Goal: Information Seeking & Learning: Find specific page/section

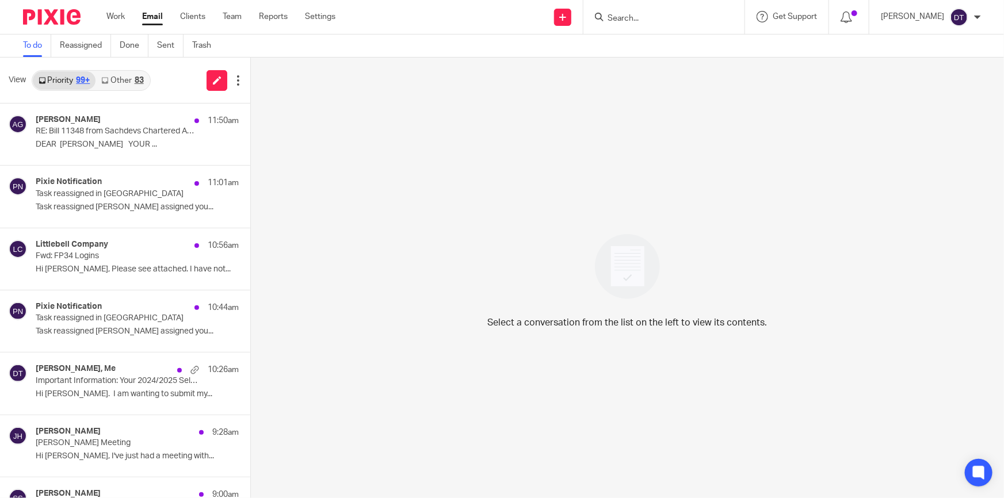
click at [128, 79] on link "Other 83" at bounding box center [121, 80] width 53 height 18
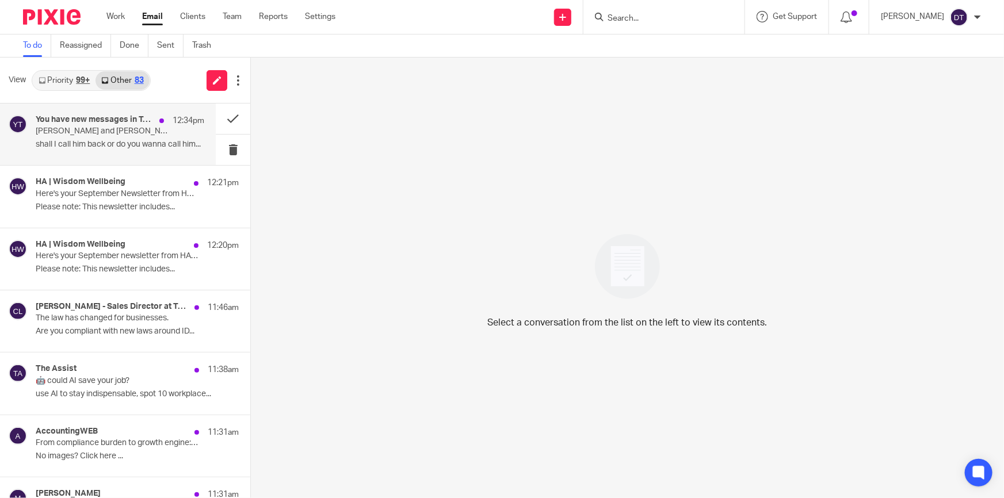
click at [129, 137] on div "You have new messages in Teams 12:34pm Arun and Sonia sent 2 messages to your c…" at bounding box center [120, 134] width 168 height 39
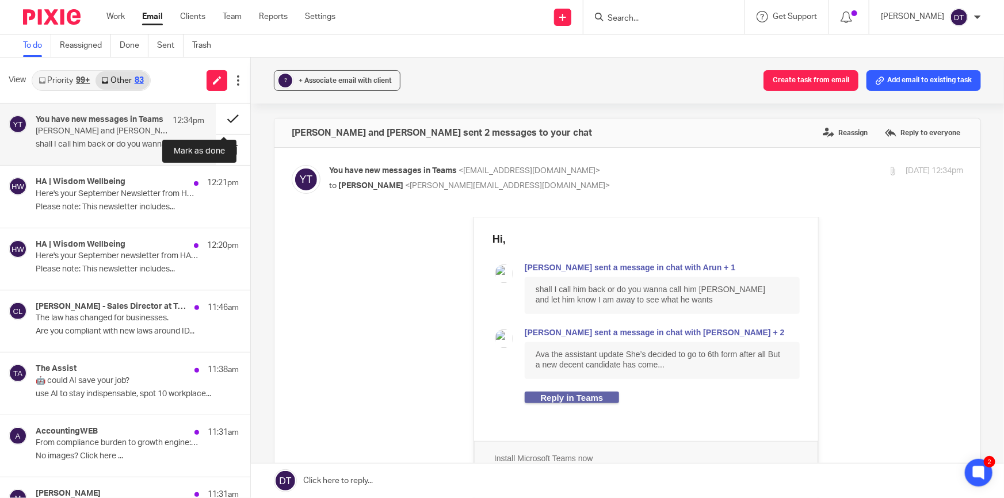
click at [220, 120] on button at bounding box center [233, 119] width 35 height 30
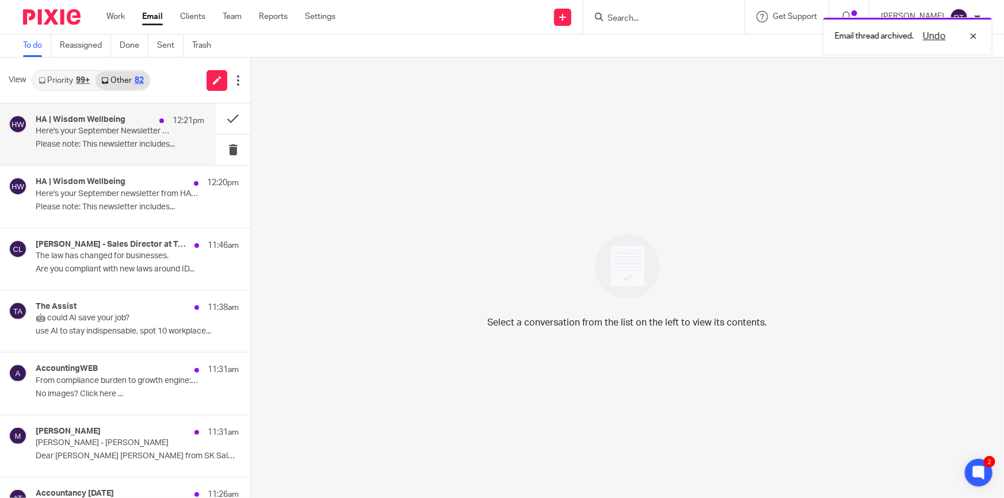
click at [122, 139] on div "HA | Wisdom Wellbeing 12:21pm Here's your September Newsletter from HA | Wisdom…" at bounding box center [120, 134] width 168 height 39
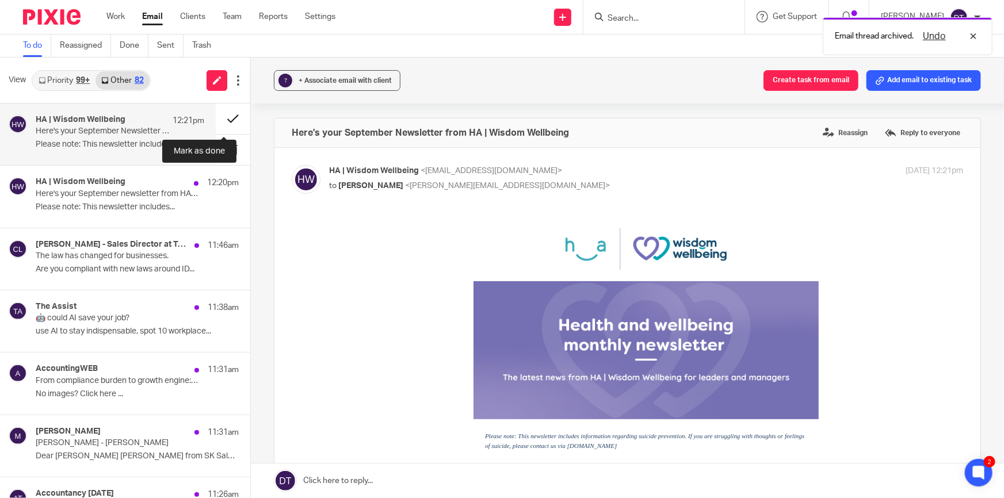
click at [216, 120] on button at bounding box center [233, 119] width 35 height 30
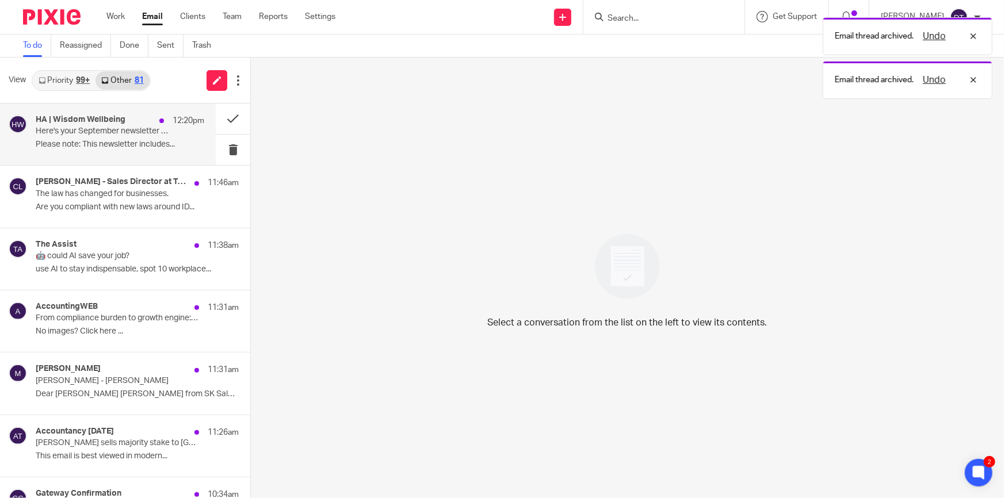
click at [154, 135] on p "Here's your September newsletter from HA | Wisdom Wellbeing" at bounding box center [103, 132] width 135 height 10
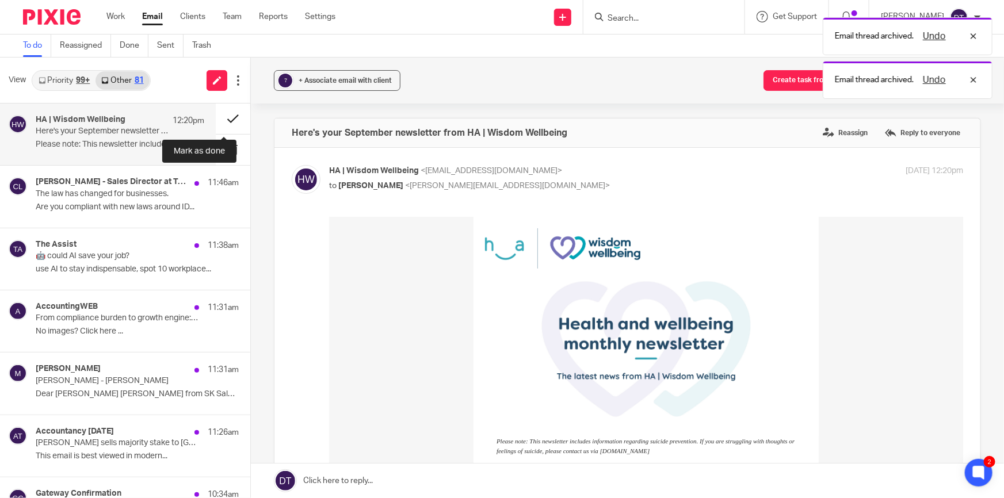
click at [217, 116] on button at bounding box center [233, 119] width 35 height 30
click at [143, 136] on p "Here's your September newsletter from HA | Wisdom Wellbeing" at bounding box center [103, 132] width 135 height 10
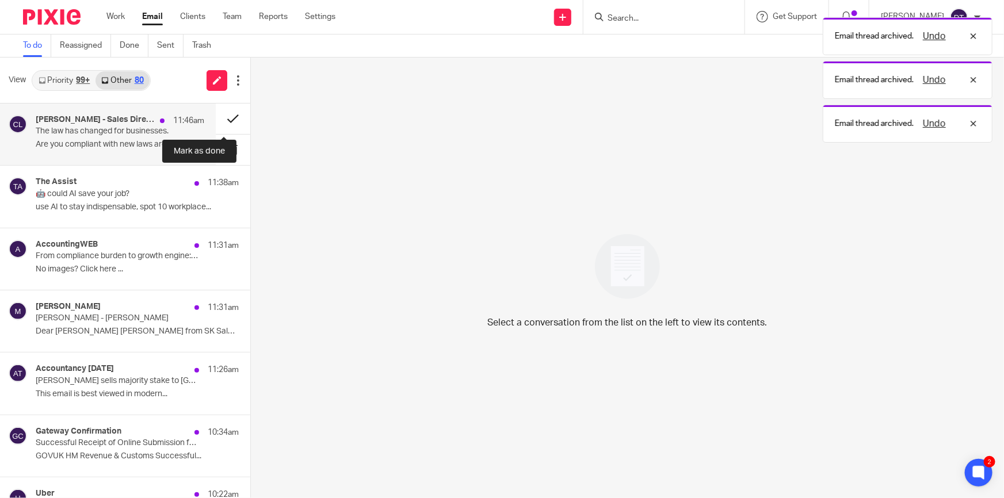
click at [219, 121] on button at bounding box center [233, 119] width 35 height 30
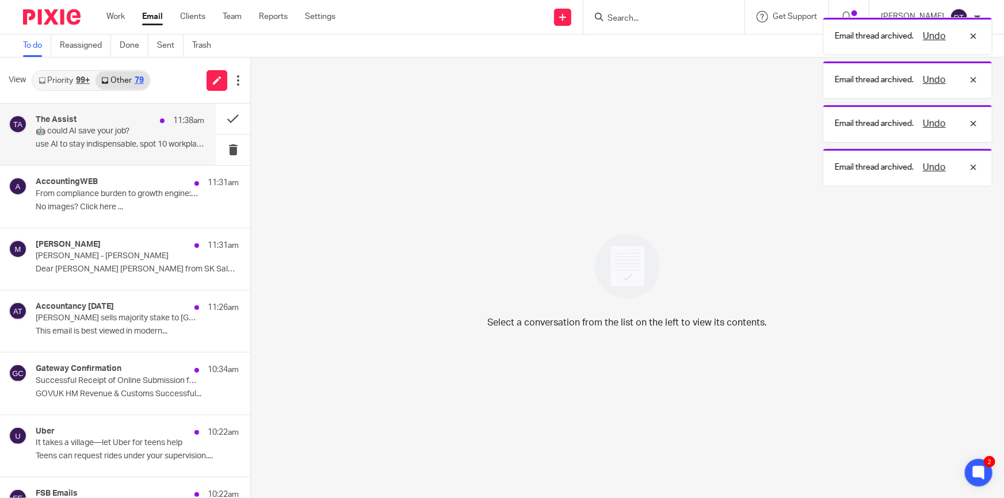
click at [161, 127] on p "🤖 could AI save your job?" at bounding box center [103, 132] width 135 height 10
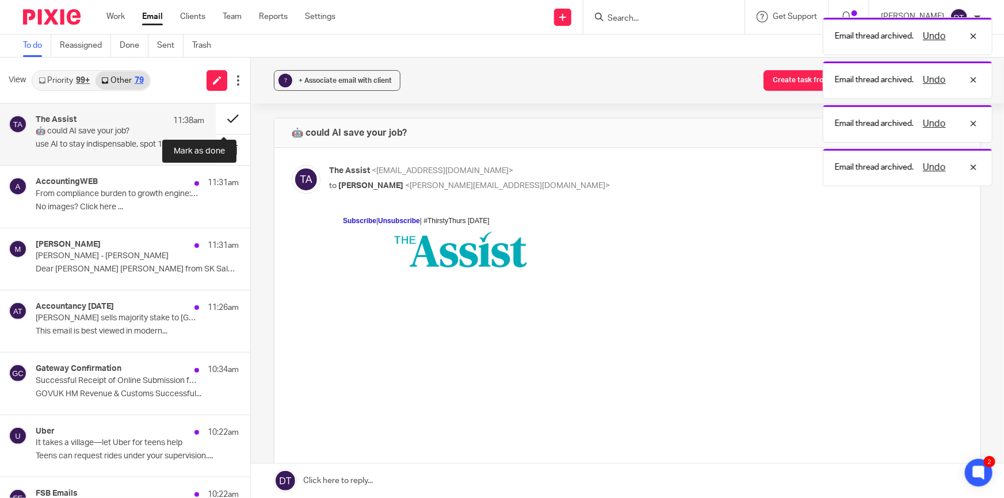
click at [223, 121] on button at bounding box center [233, 119] width 35 height 30
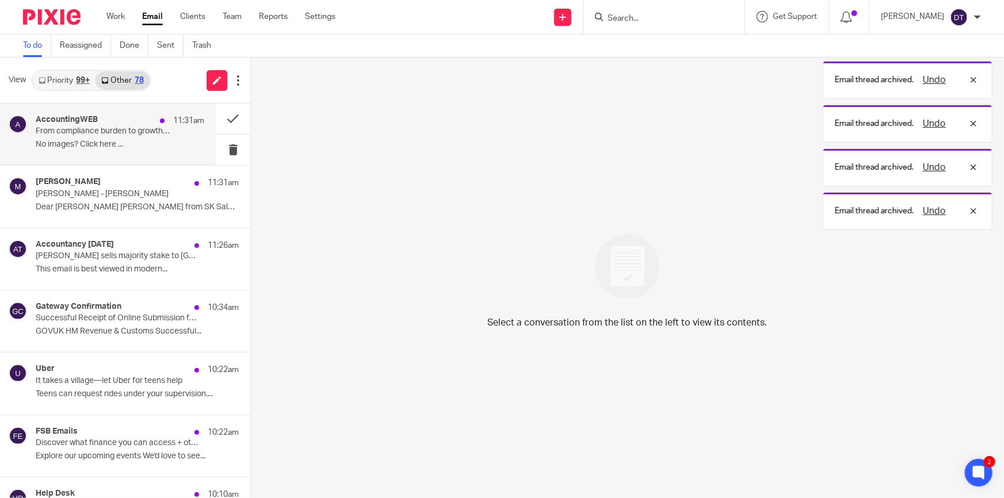
click at [122, 135] on p "From compliance burden to growth engine: How to expand payroll services" at bounding box center [103, 132] width 135 height 10
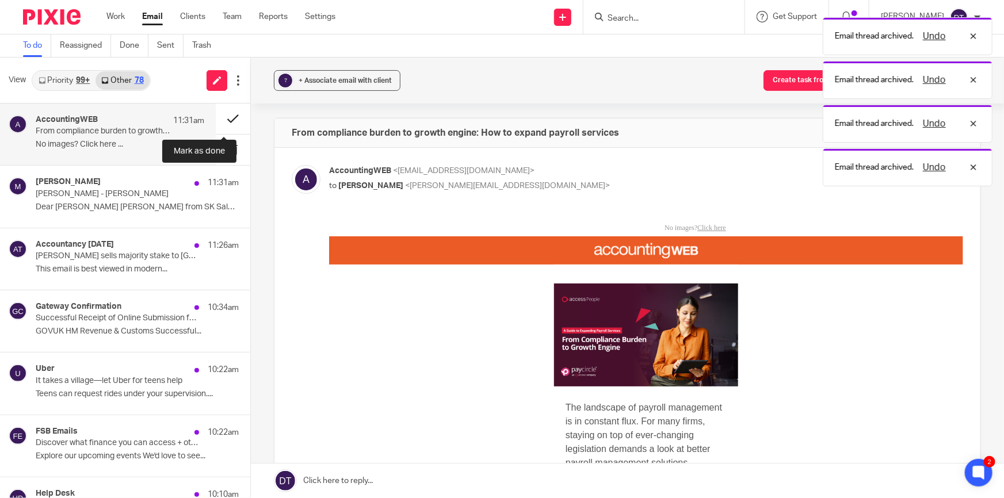
click at [224, 117] on button at bounding box center [233, 119] width 35 height 30
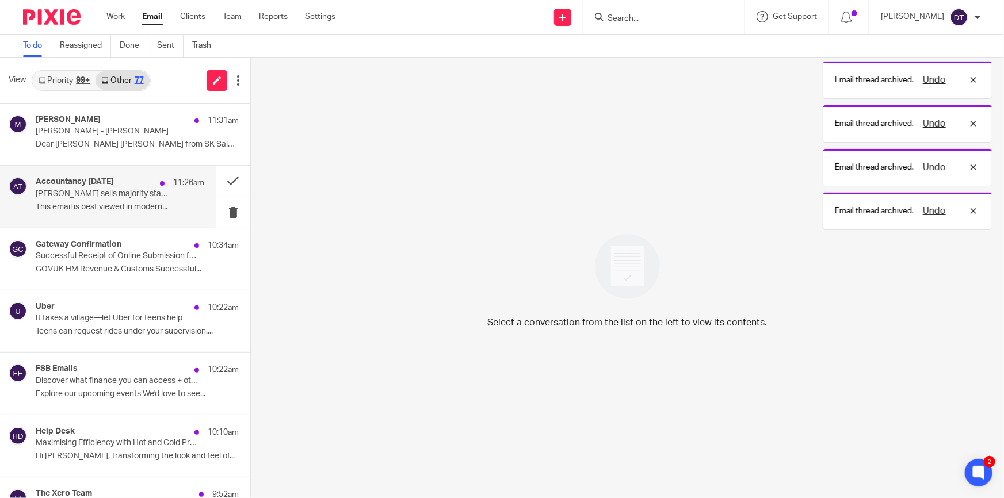
click at [139, 191] on p "Leonard Curtis sells majority stake to Pollen Street Capital" at bounding box center [103, 194] width 135 height 10
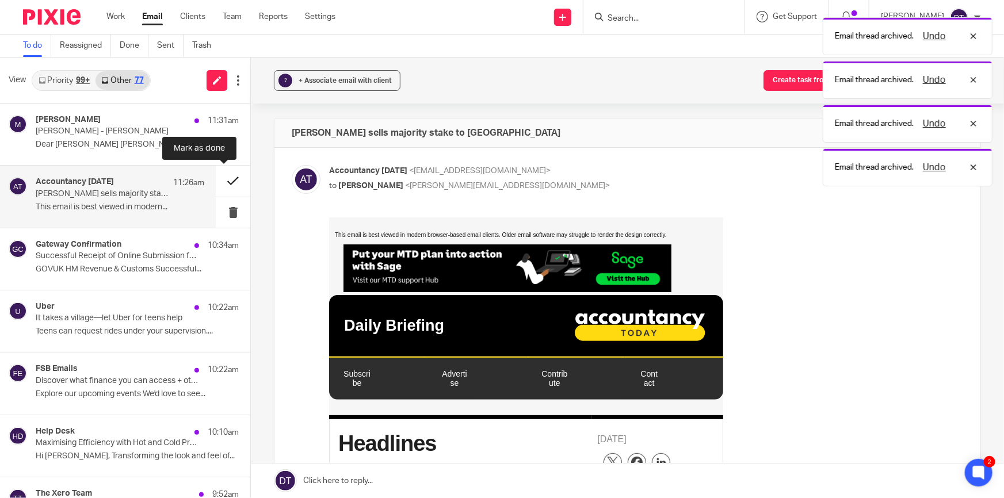
click at [216, 181] on button at bounding box center [233, 181] width 35 height 30
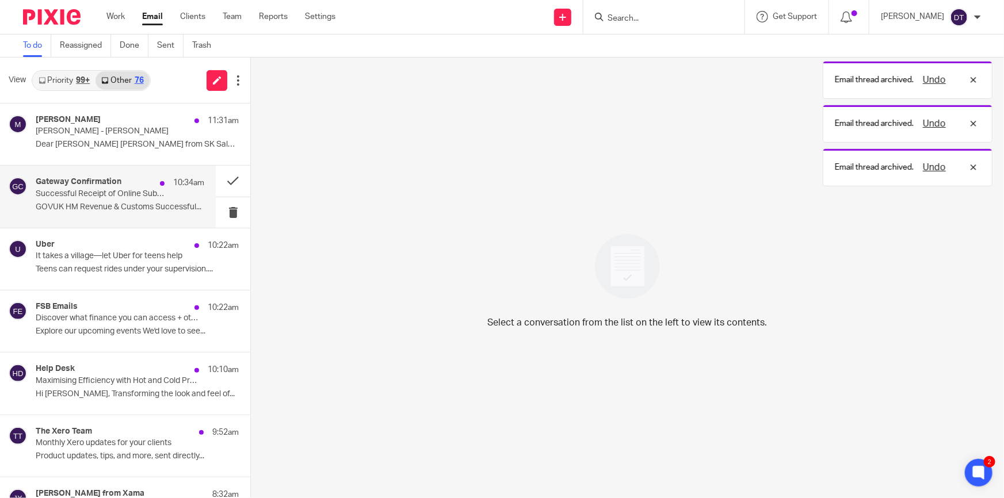
click at [119, 197] on p "Successful Receipt of Online Submission for Reference 3455640984" at bounding box center [103, 194] width 135 height 10
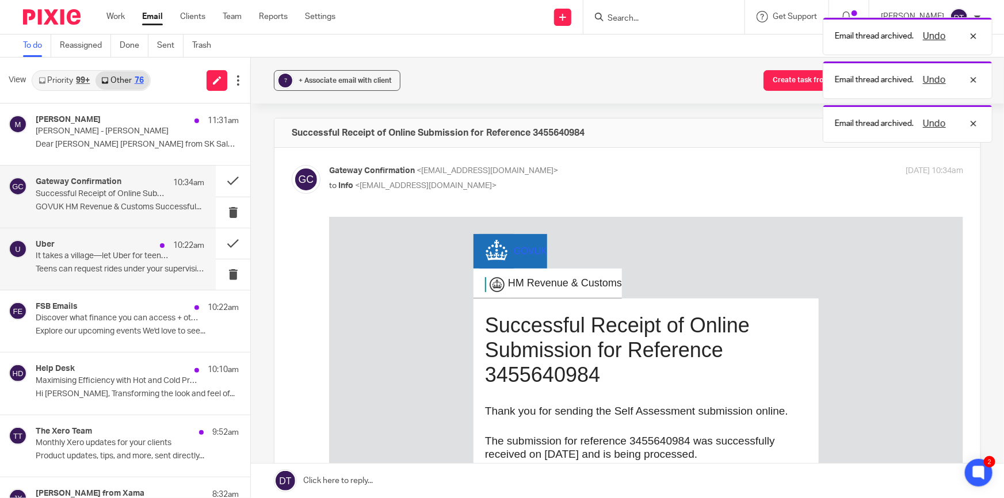
scroll to position [52, 0]
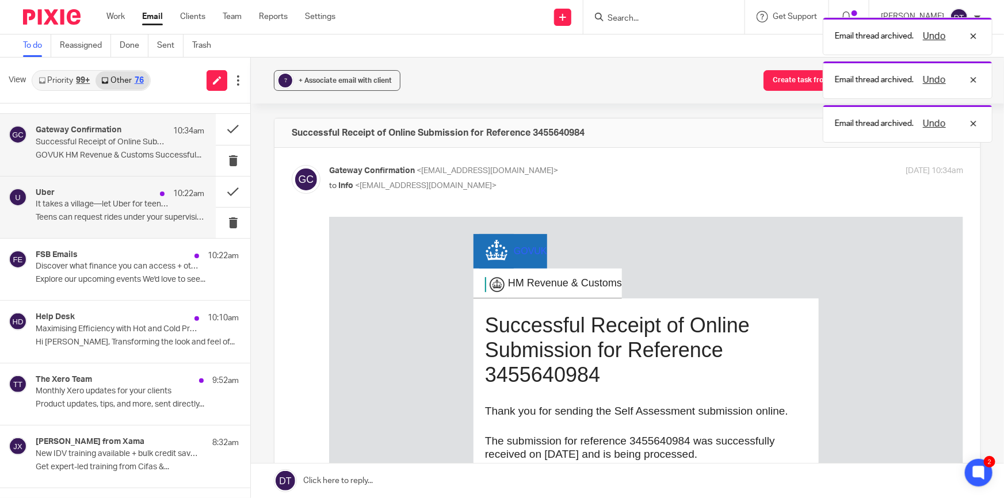
click at [98, 220] on p "Teens can request rides under your supervision...." at bounding box center [120, 218] width 168 height 10
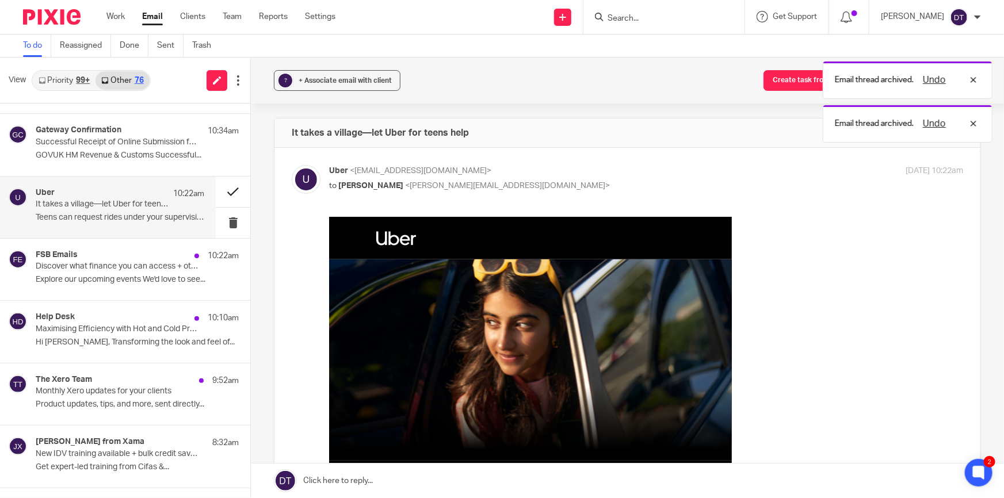
scroll to position [0, 0]
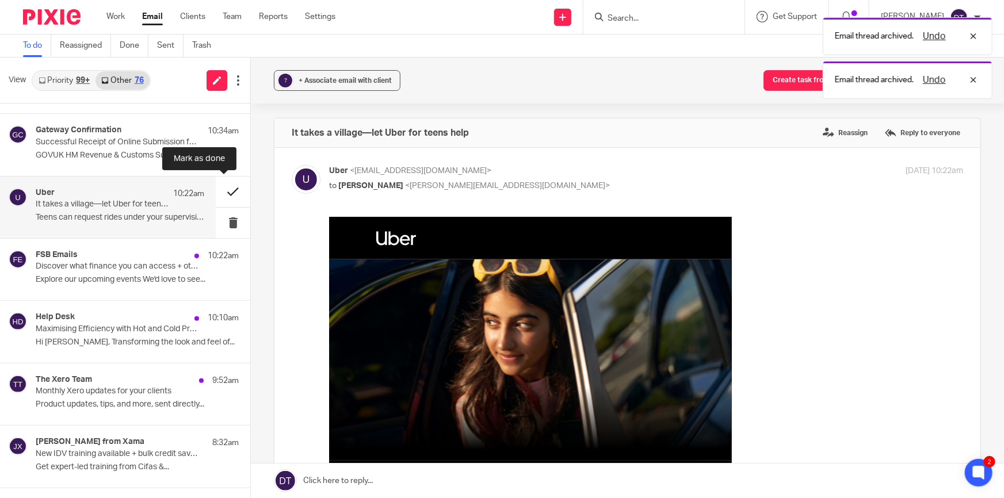
click at [220, 190] on button at bounding box center [233, 192] width 35 height 30
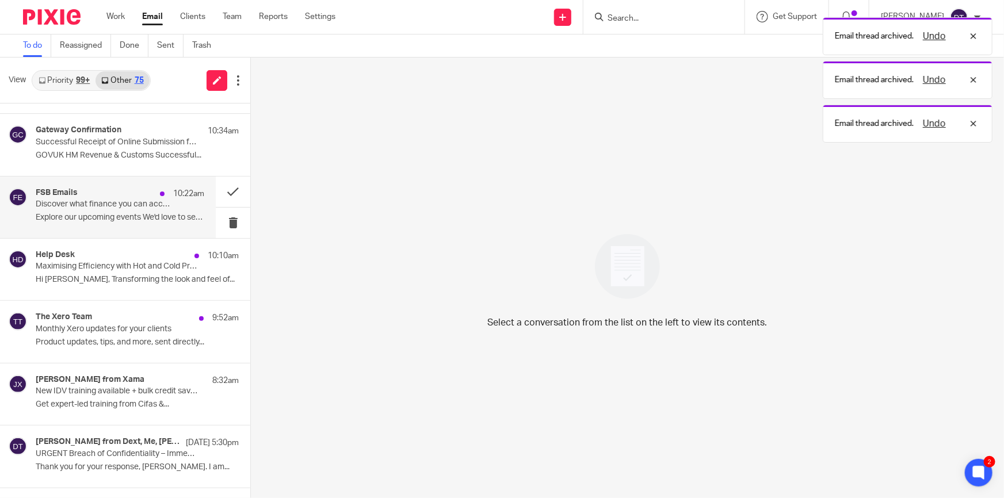
drag, startPoint x: 121, startPoint y: 205, endPoint x: 146, endPoint y: 205, distance: 24.7
click at [121, 205] on p "Discover what finance you can access + other exciting events near you" at bounding box center [103, 205] width 135 height 10
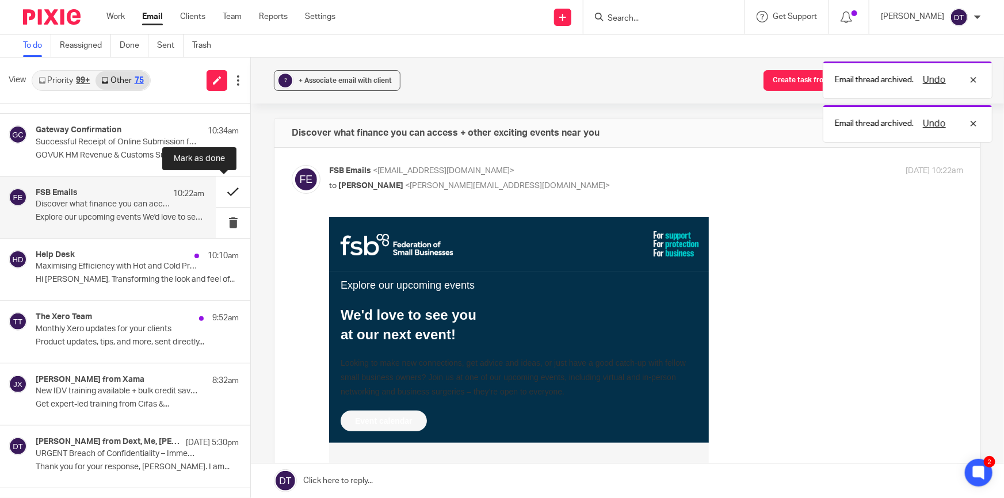
click at [224, 191] on button at bounding box center [233, 192] width 35 height 30
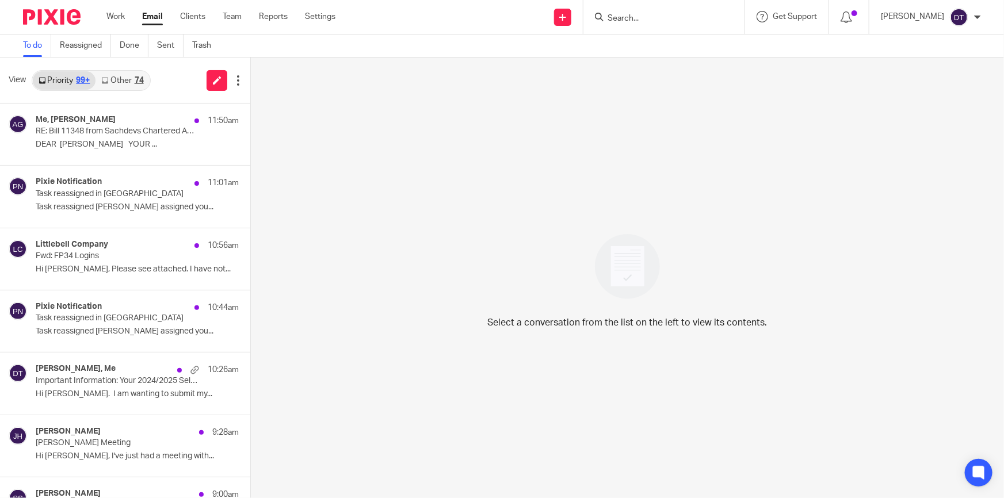
click at [120, 80] on link "Other 74" at bounding box center [121, 80] width 53 height 18
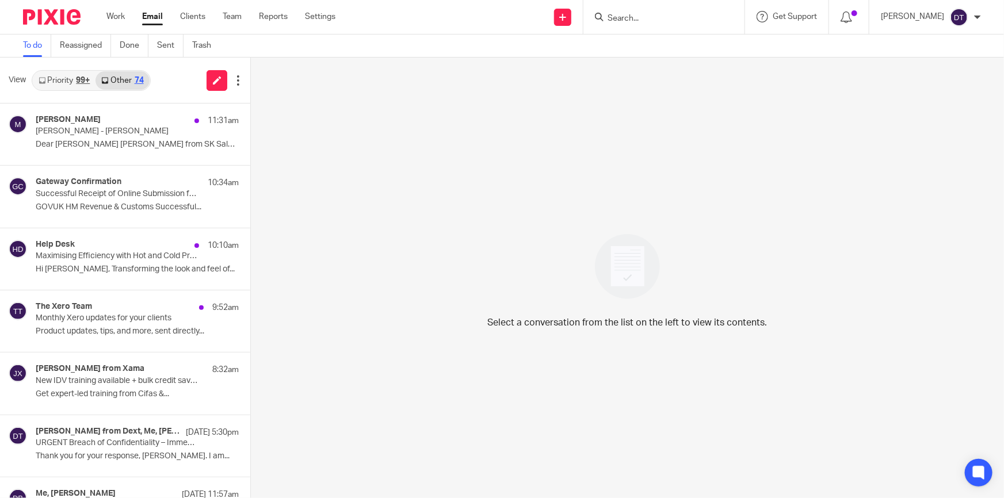
click at [70, 80] on link "Priority 99+" at bounding box center [64, 80] width 63 height 18
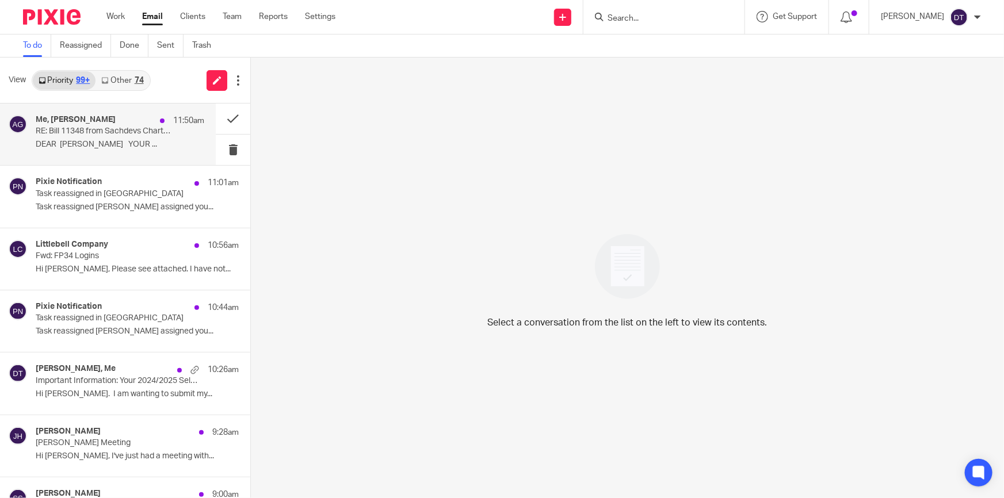
click at [110, 127] on p "RE: Bill 11348 from Sachdevs Chartered Accountants is due" at bounding box center [103, 132] width 135 height 10
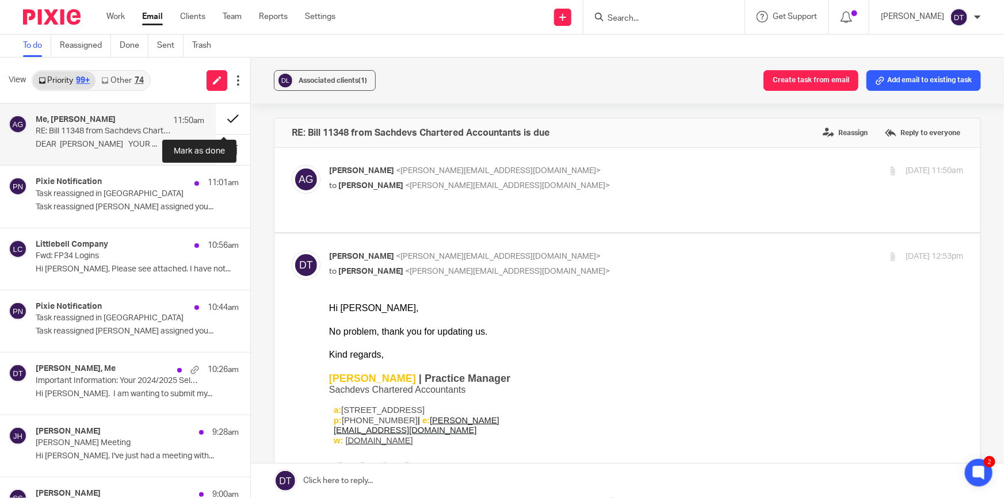
click at [221, 119] on button at bounding box center [233, 119] width 35 height 30
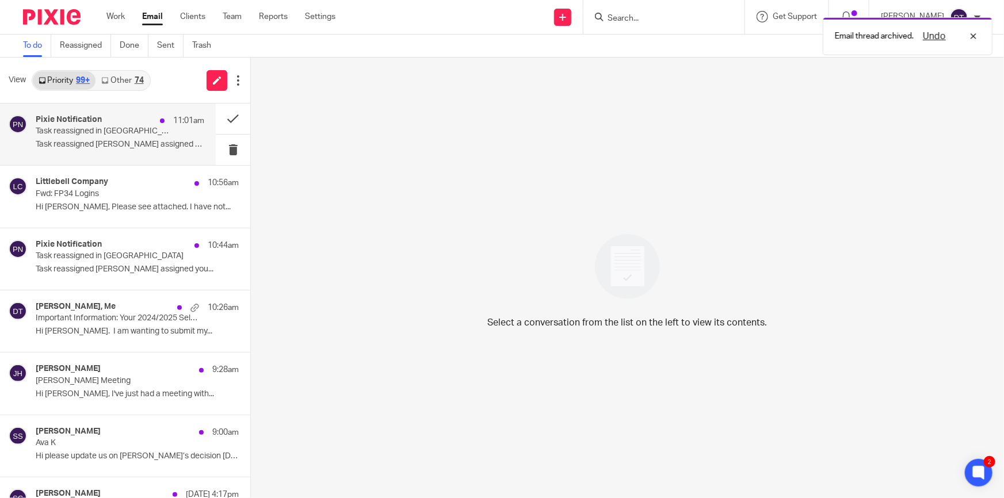
click at [133, 137] on div "Pixie Notification 11:01am Task reassigned in Pixie Task reassigned Suman Aggar…" at bounding box center [120, 134] width 168 height 39
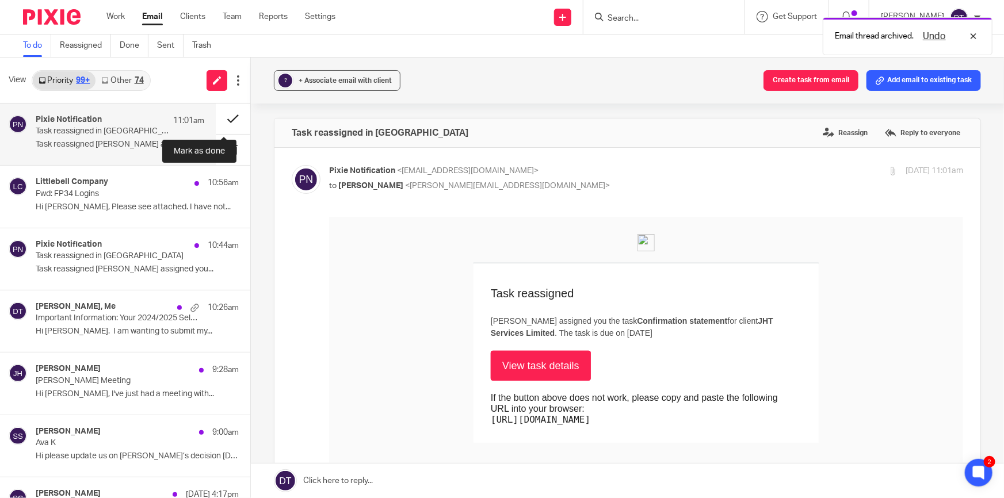
click at [222, 119] on button at bounding box center [233, 119] width 35 height 30
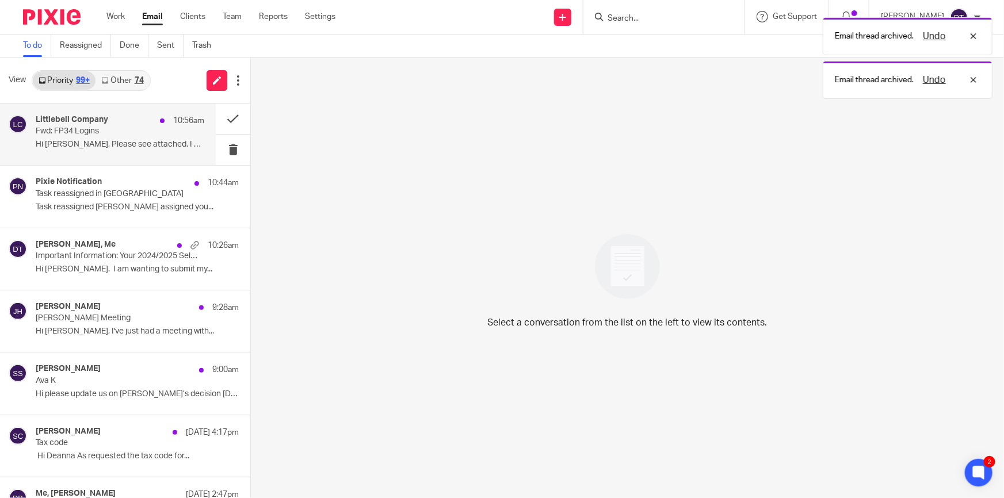
click at [167, 133] on div "Littlebell Company 10:56am Fwd: FP34 Logins Hi Deeana, Please see attached. I h…" at bounding box center [120, 134] width 168 height 39
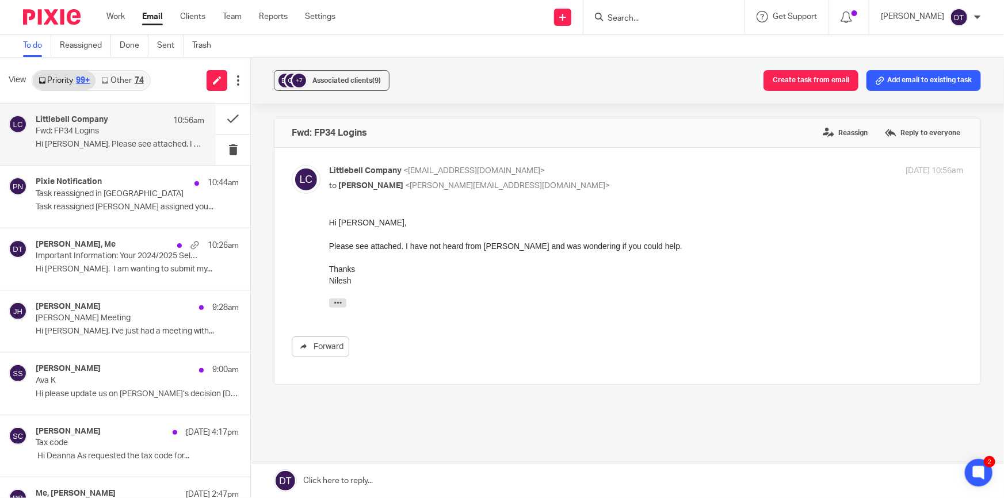
click at [657, 14] on input "Search" at bounding box center [658, 19] width 104 height 10
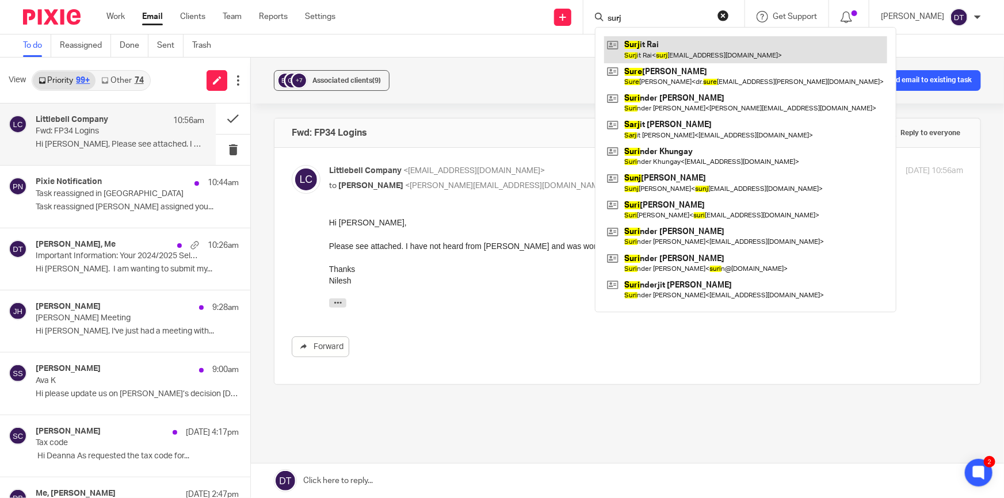
type input "surj"
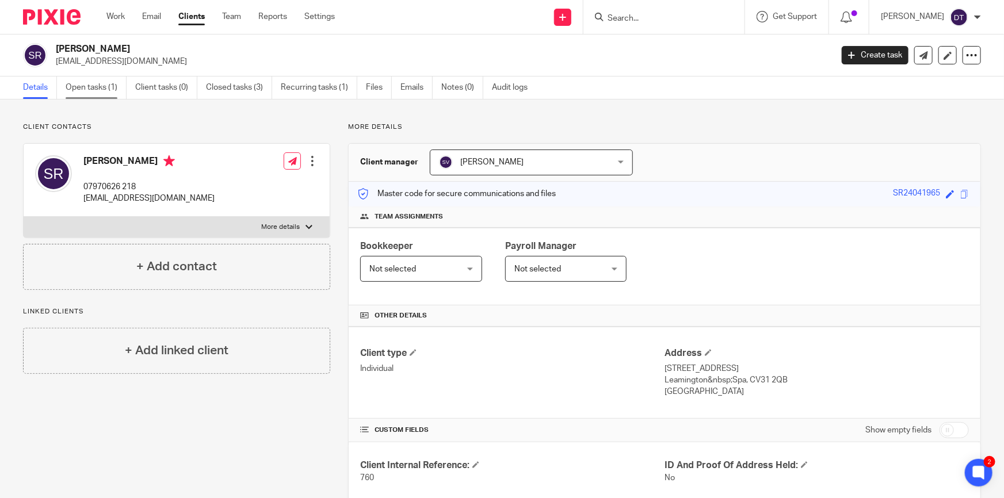
click at [87, 95] on link "Open tasks (1)" at bounding box center [96, 87] width 61 height 22
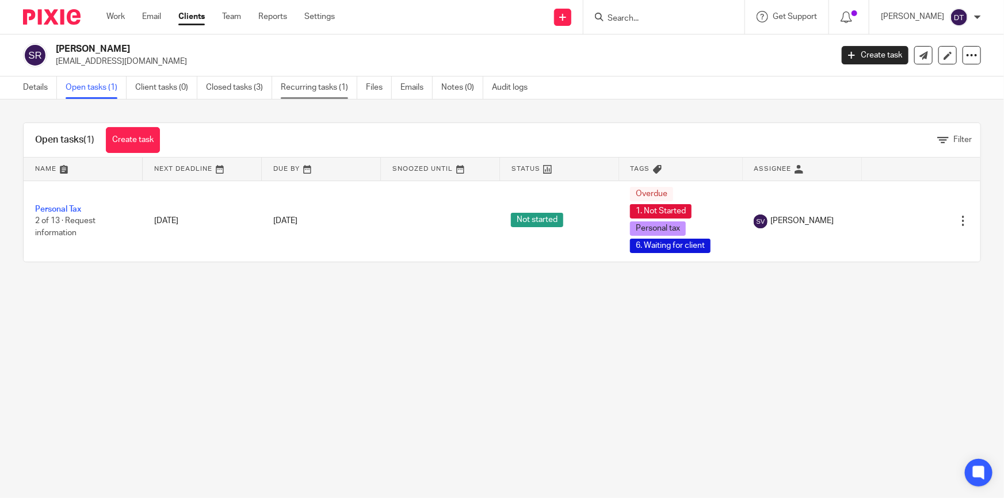
click at [334, 85] on link "Recurring tasks (1)" at bounding box center [319, 87] width 76 height 22
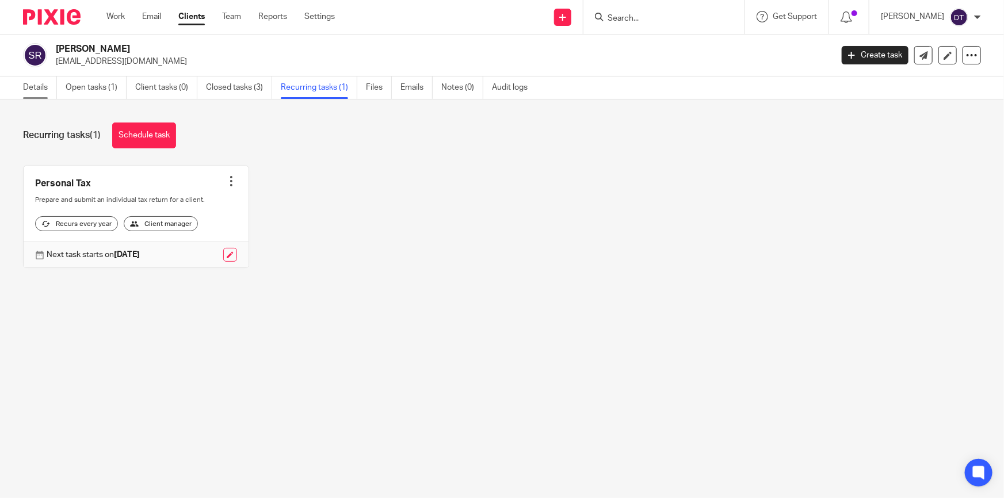
click at [34, 86] on link "Details" at bounding box center [40, 87] width 34 height 22
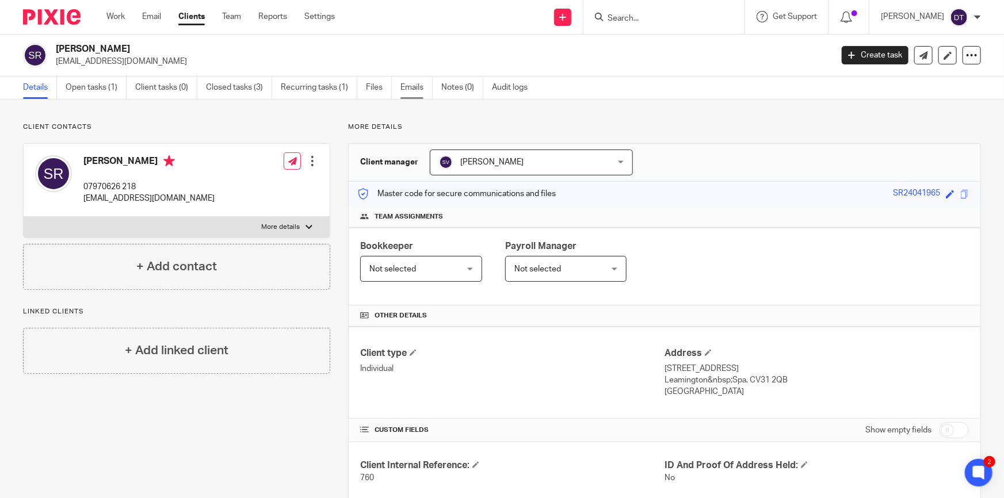
click at [423, 82] on link "Emails" at bounding box center [416, 87] width 32 height 22
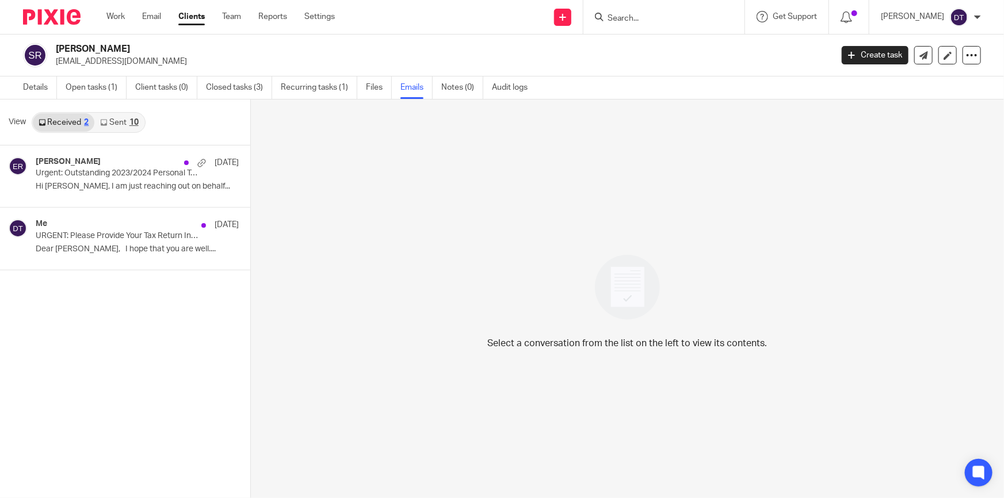
click at [118, 120] on link "Sent 10" at bounding box center [118, 122] width 49 height 18
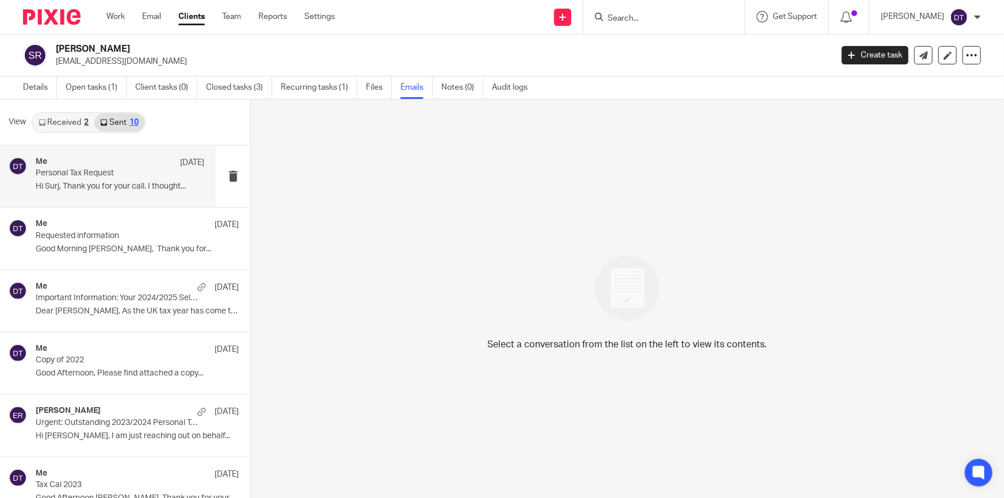
click at [114, 173] on p "Personal Tax Request" at bounding box center [103, 173] width 135 height 10
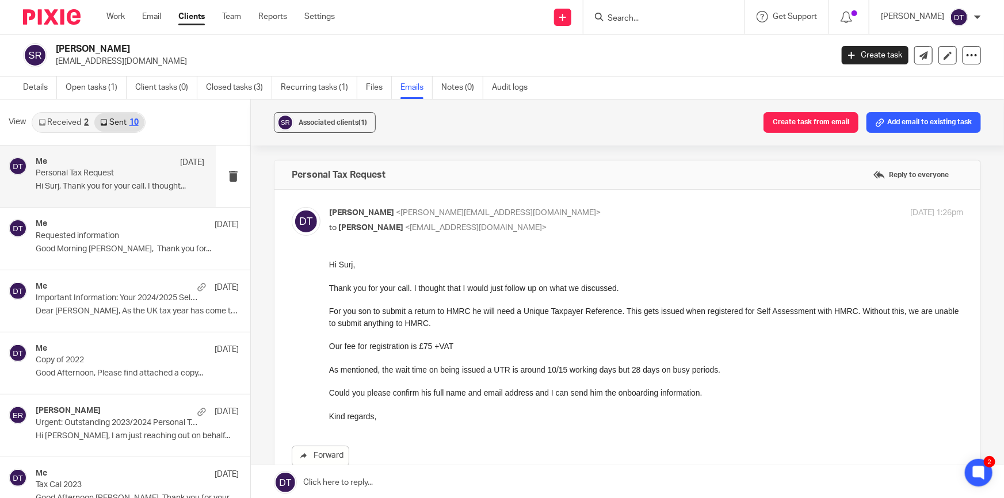
scroll to position [52, 0]
